Goal: Information Seeking & Learning: Learn about a topic

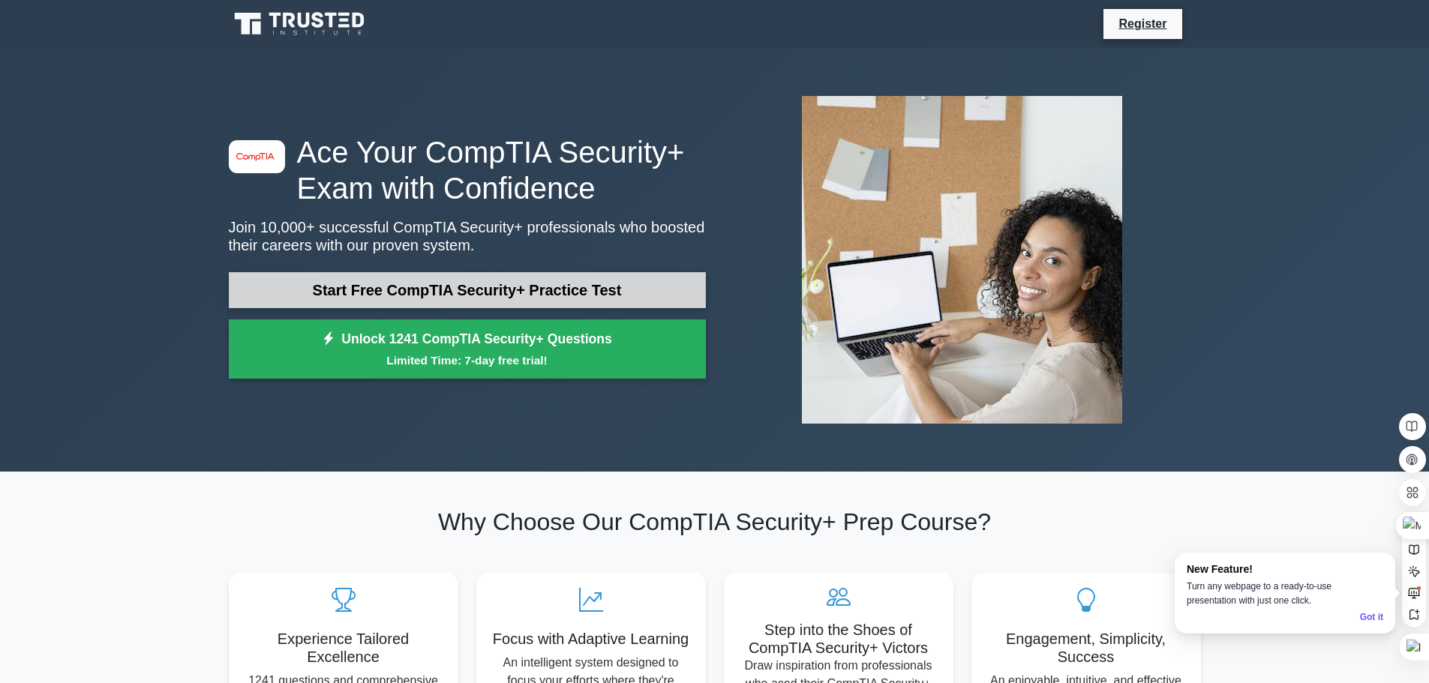
click at [416, 298] on link "Start Free CompTIA Security+ Practice Test" at bounding box center [467, 290] width 477 height 36
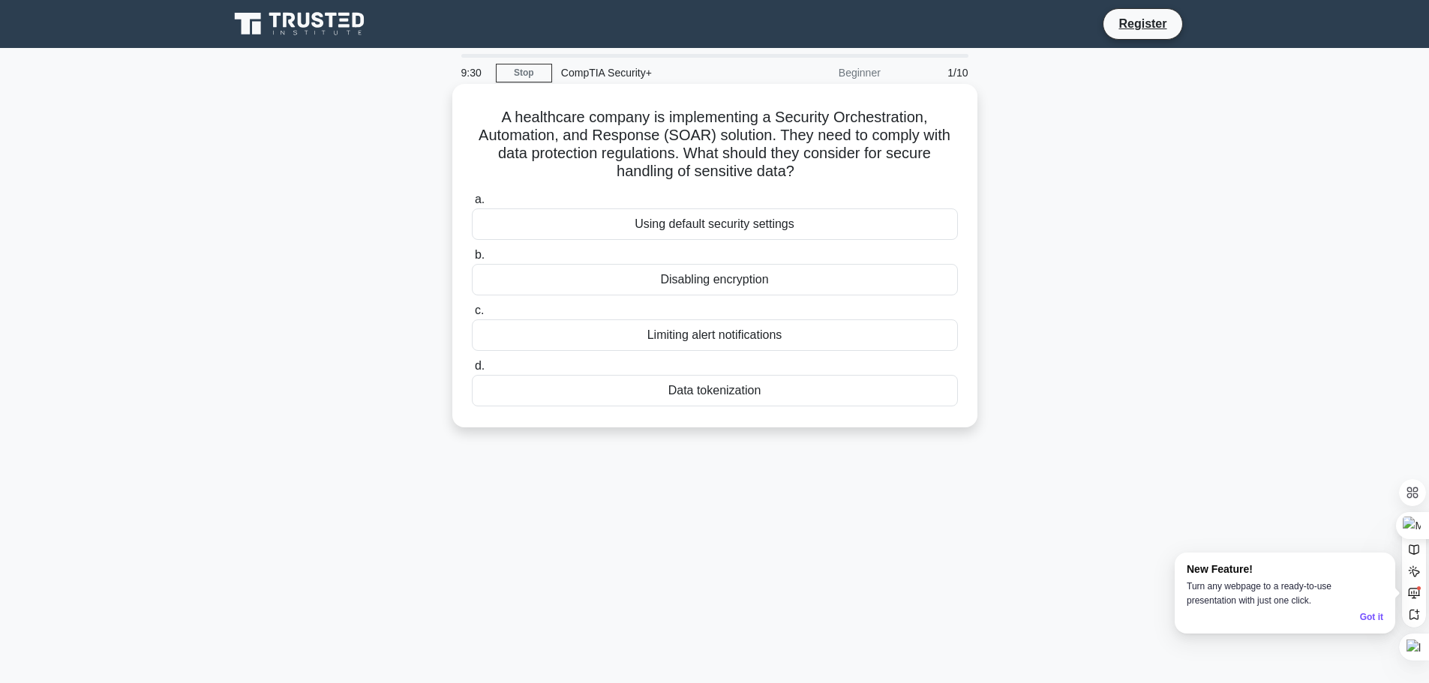
click at [712, 391] on div "Data tokenization" at bounding box center [715, 391] width 486 height 32
click at [472, 371] on input "d. Data tokenization" at bounding box center [472, 367] width 0 height 10
click at [620, 228] on div "Role-based access control (RBAC)" at bounding box center [715, 225] width 486 height 32
click at [472, 205] on input "a. Role-based access control (RBAC)" at bounding box center [472, 200] width 0 height 10
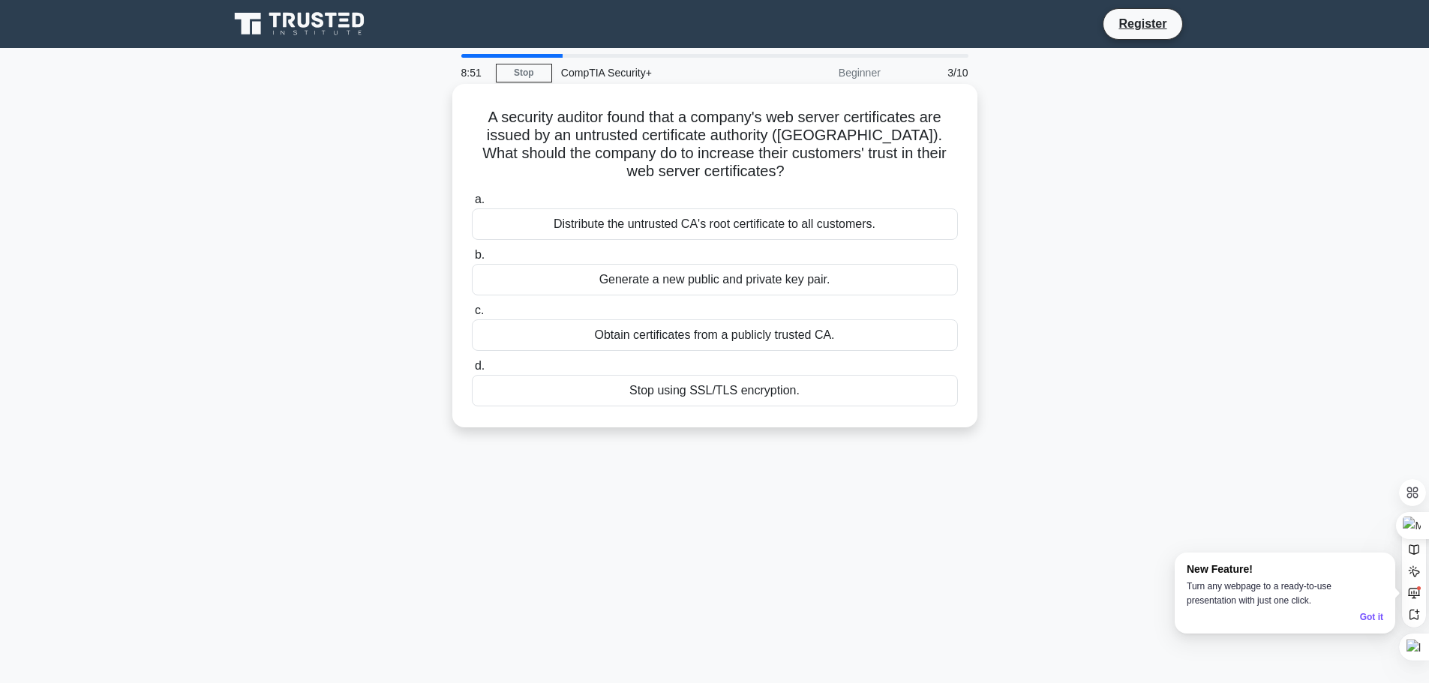
click at [770, 331] on div "Obtain certificates from a publicly trusted CA." at bounding box center [715, 336] width 486 height 32
click at [472, 316] on input "c. Obtain certificates from a publicly trusted CA." at bounding box center [472, 311] width 0 height 10
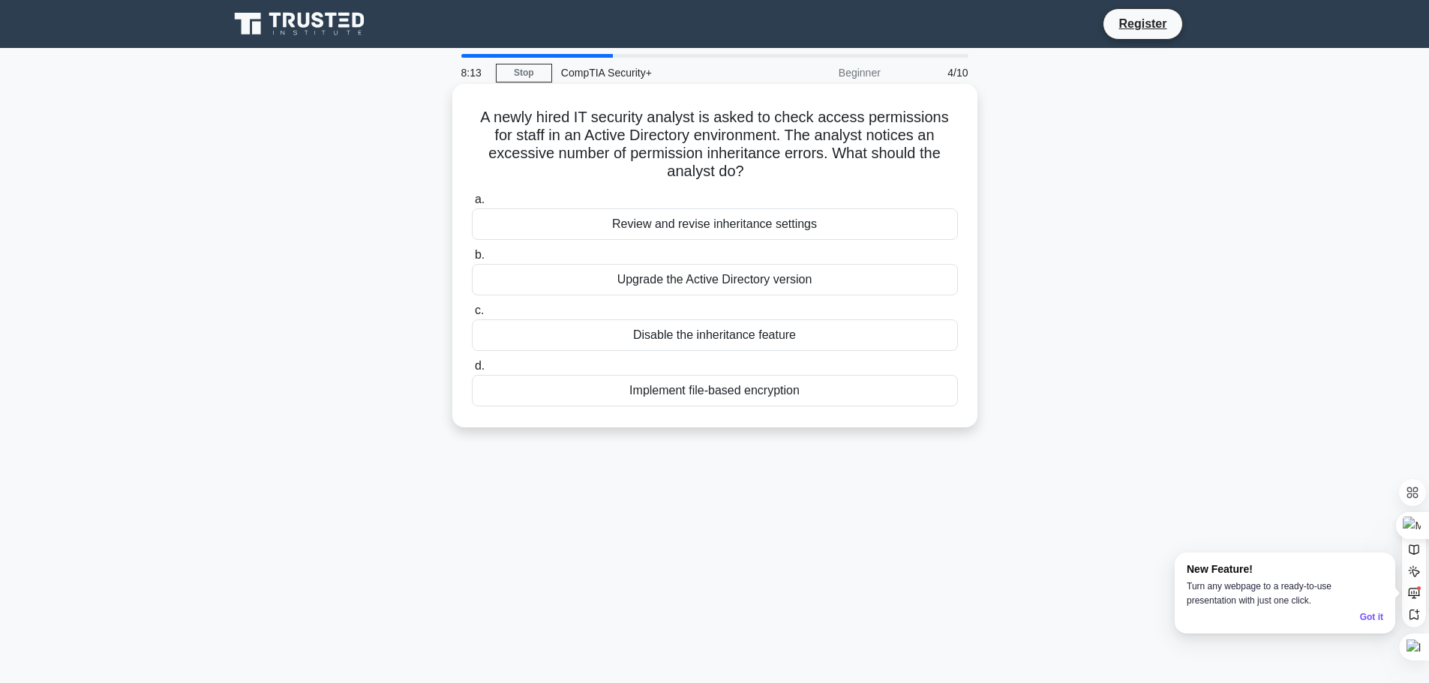
click at [589, 221] on div "Review and revise inheritance settings" at bounding box center [715, 225] width 486 height 32
click at [472, 205] on input "a. Review and revise inheritance settings" at bounding box center [472, 200] width 0 height 10
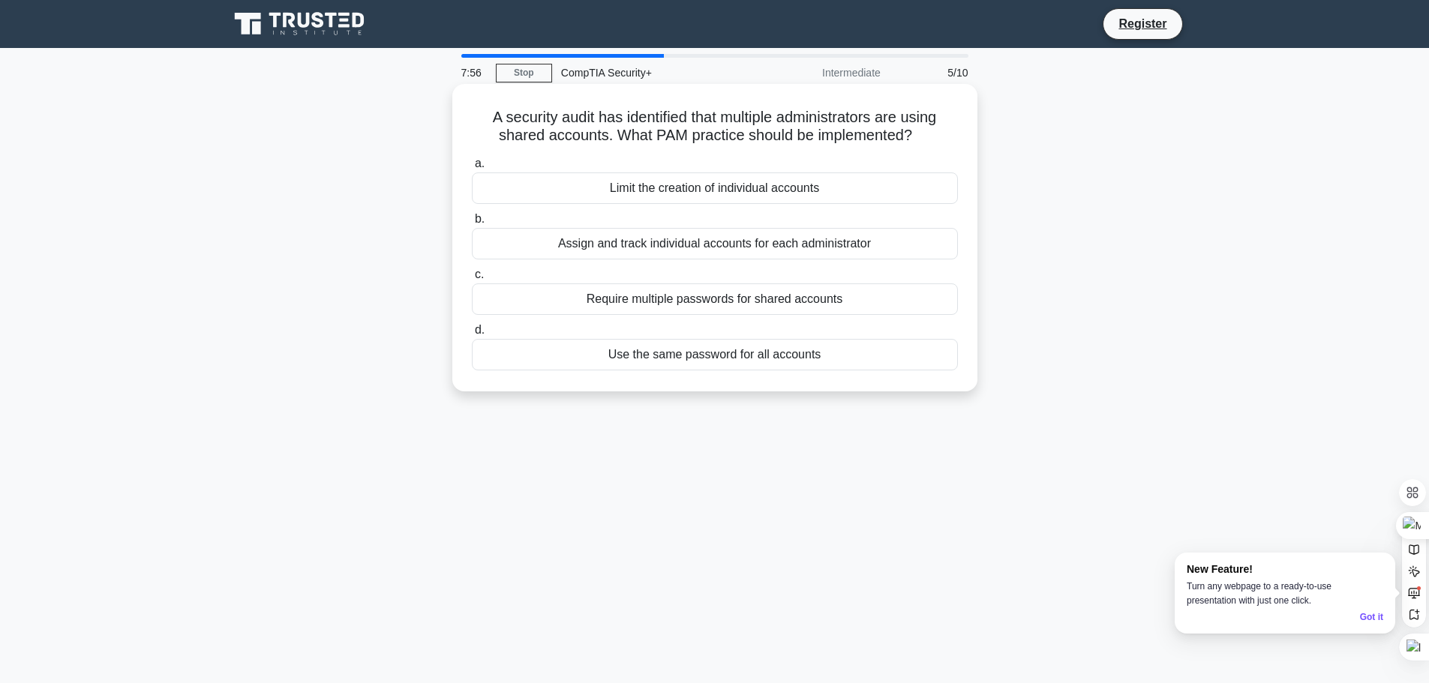
click at [635, 242] on div "Assign and track individual accounts for each administrator" at bounding box center [715, 244] width 486 height 32
click at [472, 224] on input "b. Assign and track individual accounts for each administrator" at bounding box center [472, 220] width 0 height 10
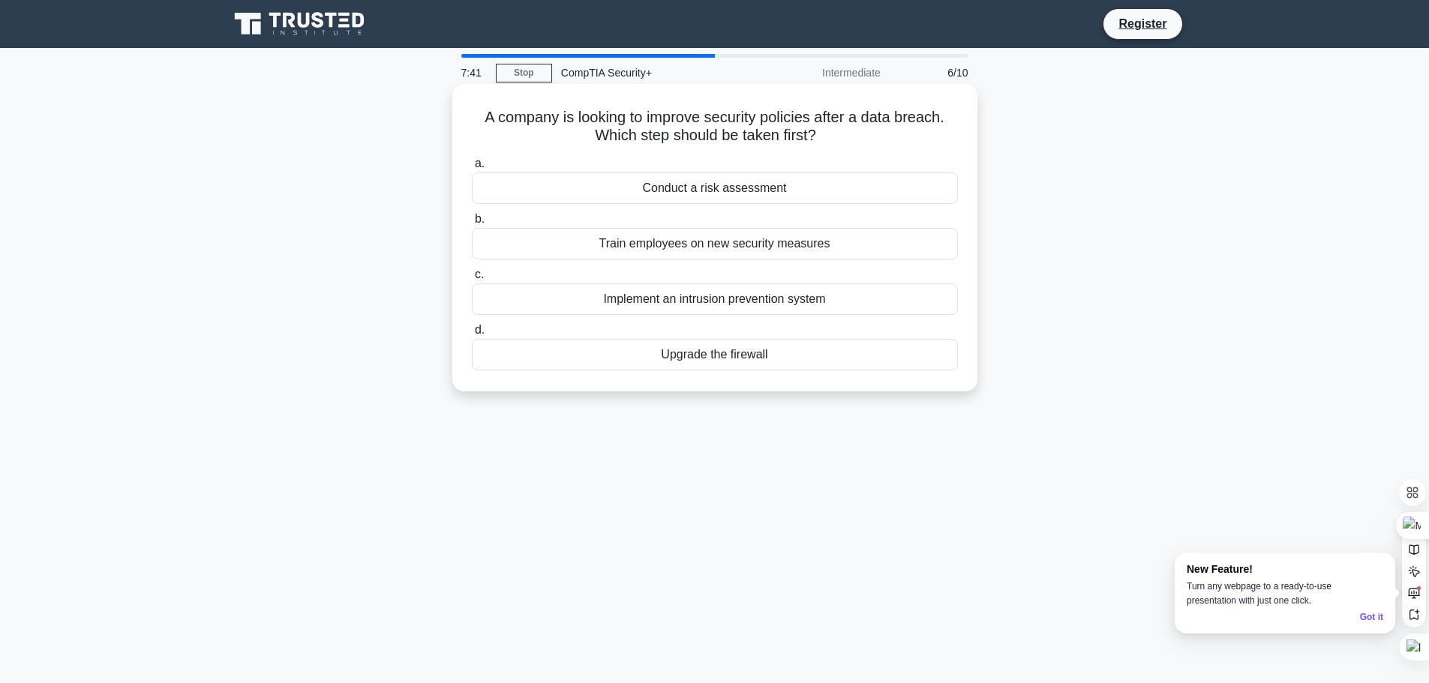
click at [619, 194] on div "Conduct a risk assessment" at bounding box center [715, 189] width 486 height 32
click at [472, 169] on input "a. Conduct a risk assessment" at bounding box center [472, 164] width 0 height 10
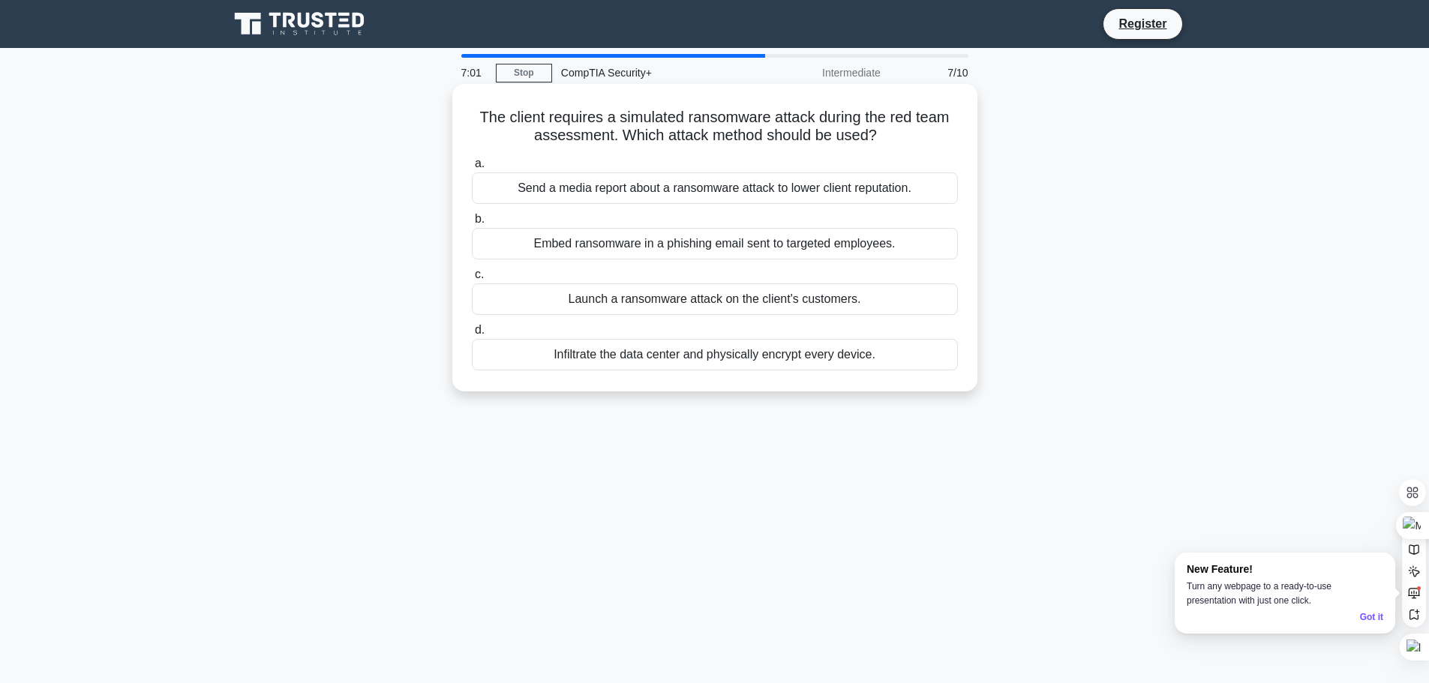
click at [594, 243] on div "Embed ransomware in a phishing email sent to targeted employees." at bounding box center [715, 244] width 486 height 32
click at [472, 224] on input "b. Embed ransomware in a phishing email sent to targeted employees." at bounding box center [472, 220] width 0 height 10
click at [696, 371] on div "Active-active configuration with load balancing" at bounding box center [715, 355] width 486 height 32
click at [472, 335] on input "d. Active-active configuration with load balancing" at bounding box center [472, 331] width 0 height 10
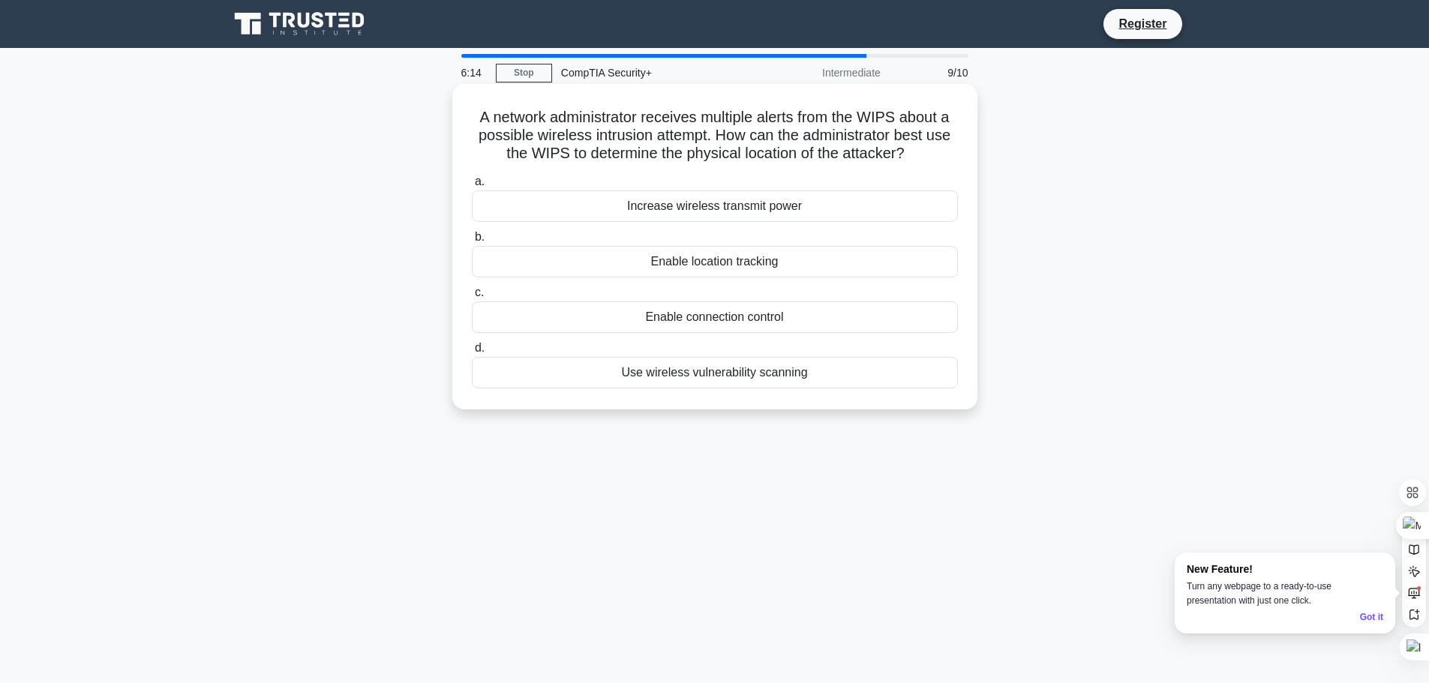
click at [692, 271] on div "Enable location tracking" at bounding box center [715, 262] width 486 height 32
click at [472, 242] on input "b. Enable location tracking" at bounding box center [472, 238] width 0 height 10
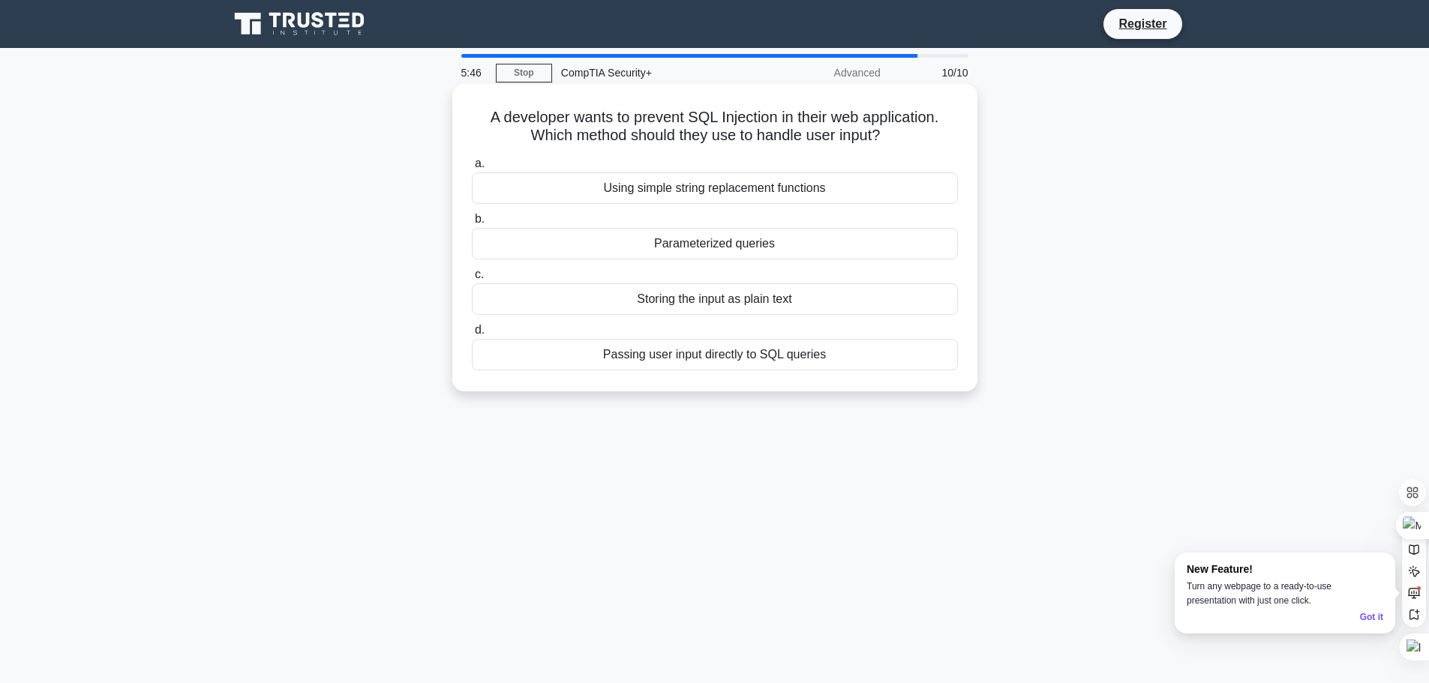
click at [704, 246] on div "Parameterized queries" at bounding box center [715, 244] width 486 height 32
click at [472, 224] on input "b. Parameterized queries" at bounding box center [472, 220] width 0 height 10
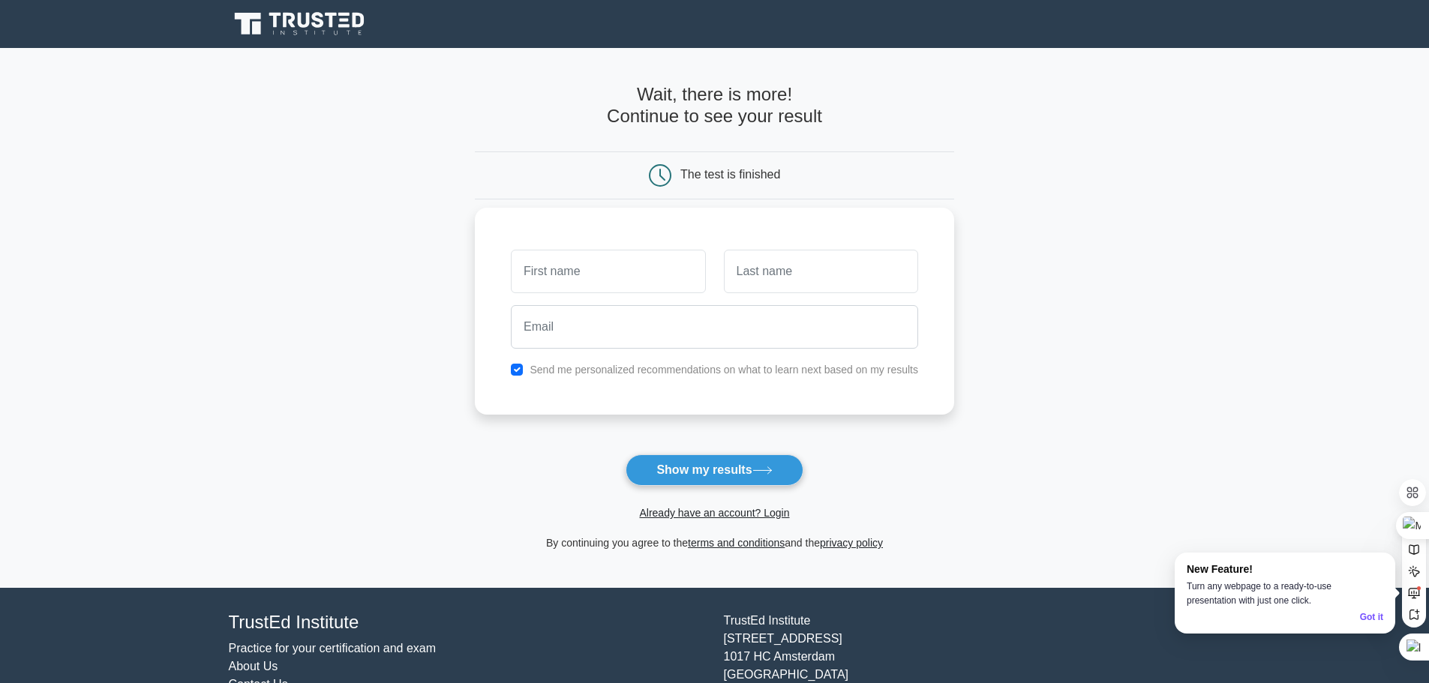
drag, startPoint x: 0, startPoint y: 0, endPoint x: 587, endPoint y: 276, distance: 648.9
click at [587, 276] on input "text" at bounding box center [608, 272] width 194 height 44
type input "Anas"
click at [761, 263] on input "text" at bounding box center [821, 272] width 194 height 44
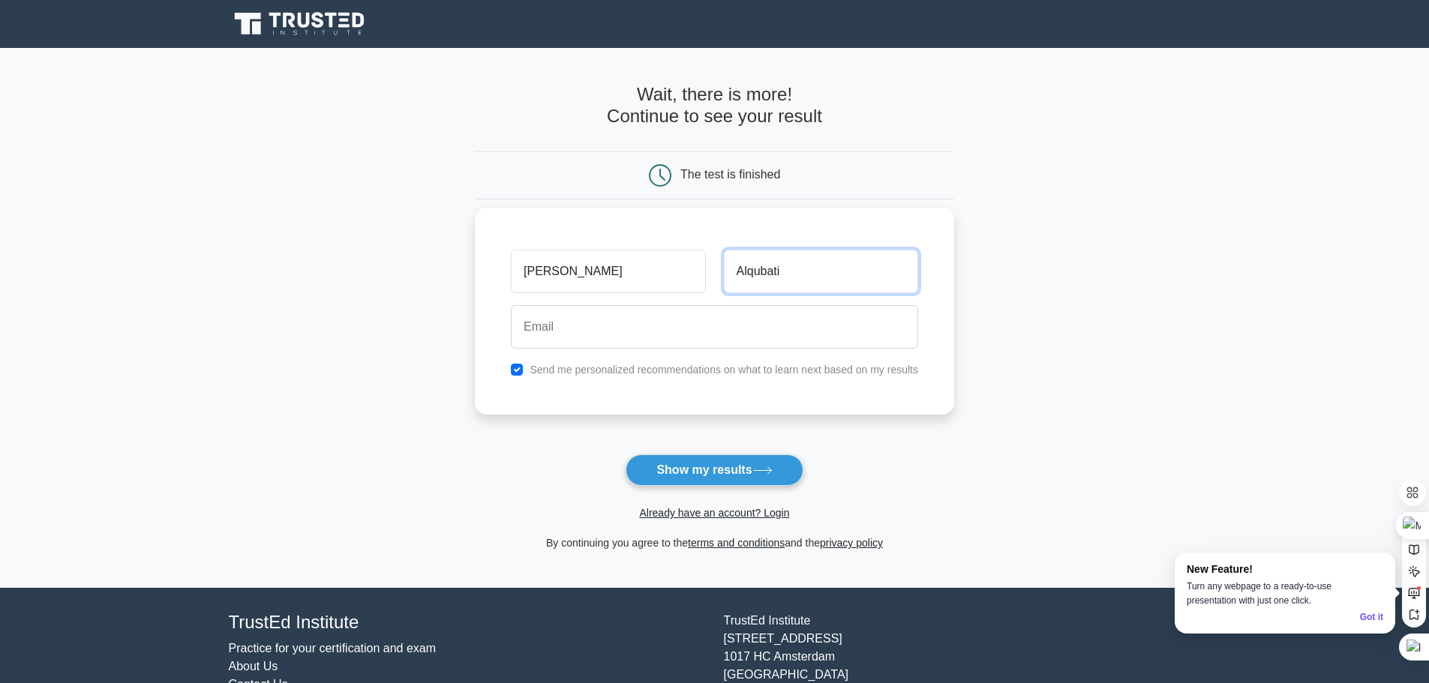
type input "Alqubati"
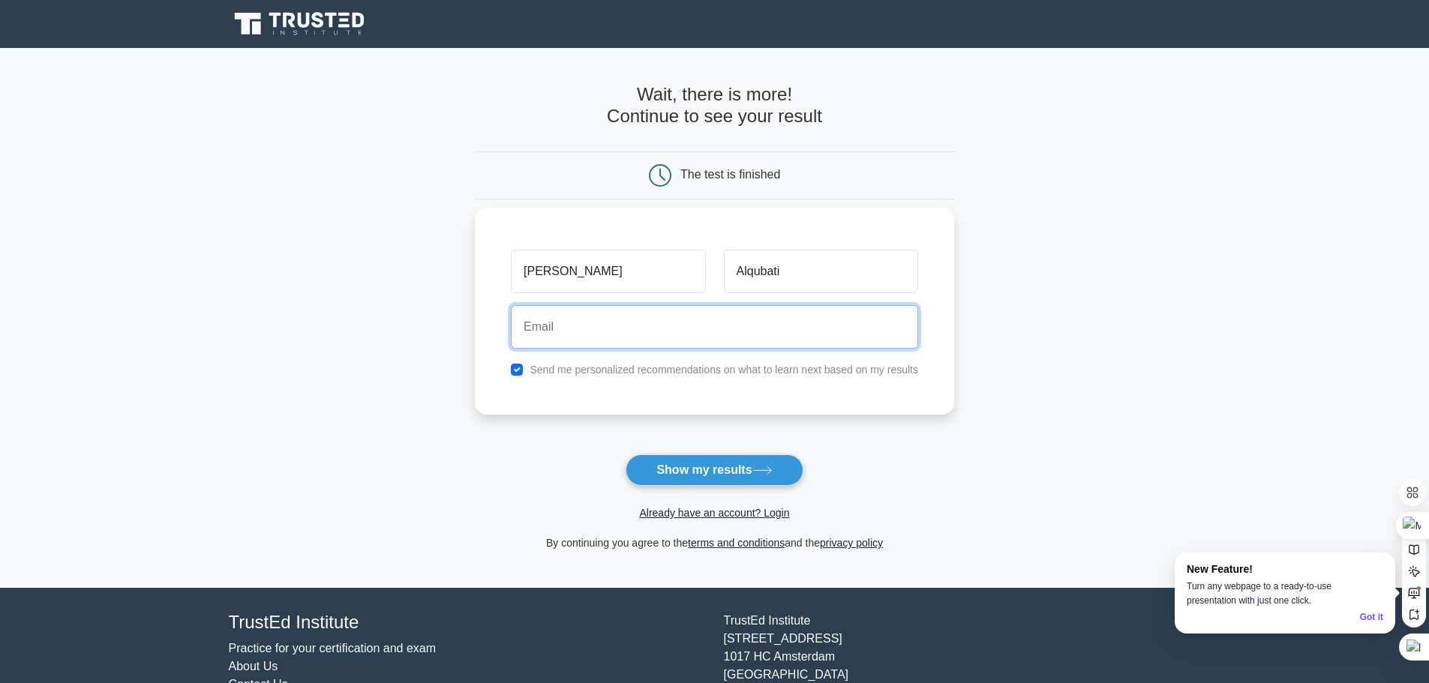
click at [651, 332] on input "email" at bounding box center [714, 327] width 407 height 44
type input "anasahmad2009@gmail.com"
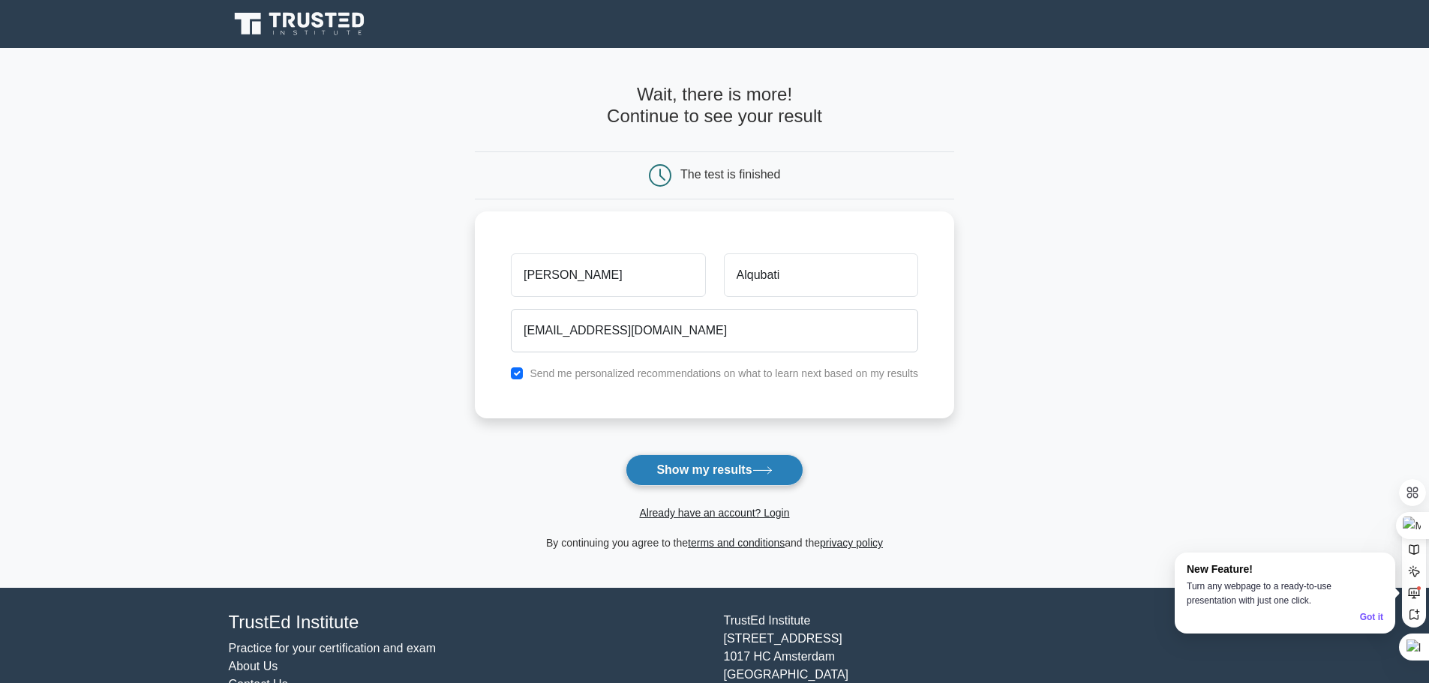
click at [701, 470] on button "Show my results" at bounding box center [714, 471] width 177 height 32
